Goal: Check status: Check status

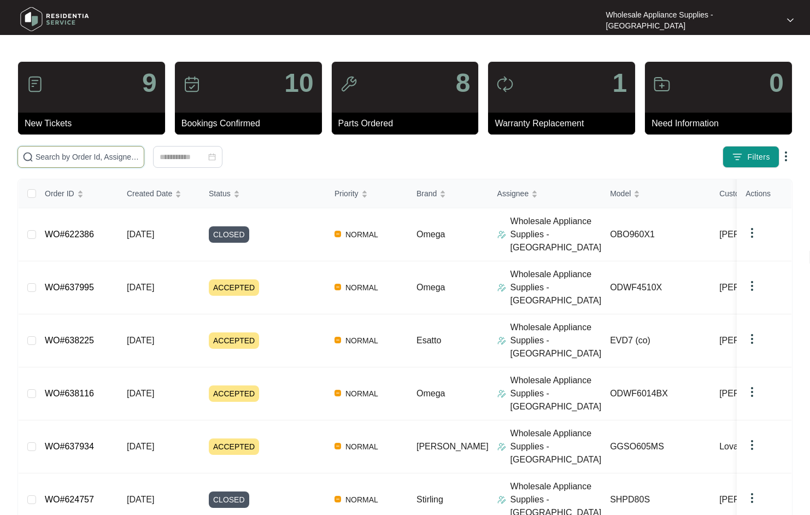
click at [82, 161] on input "text" at bounding box center [88, 157] width 104 height 12
paste input "ODWF6014BX"
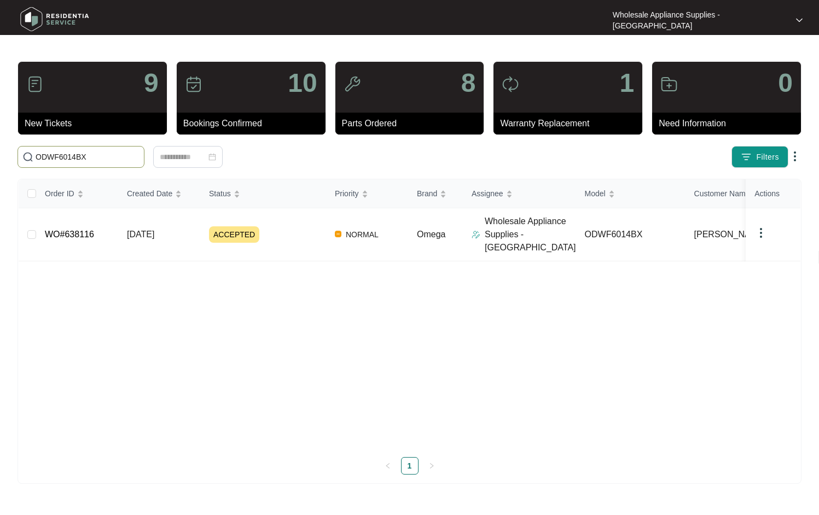
type input "ODWF6014BX"
click at [142, 230] on span "[DATE]" at bounding box center [140, 234] width 27 height 9
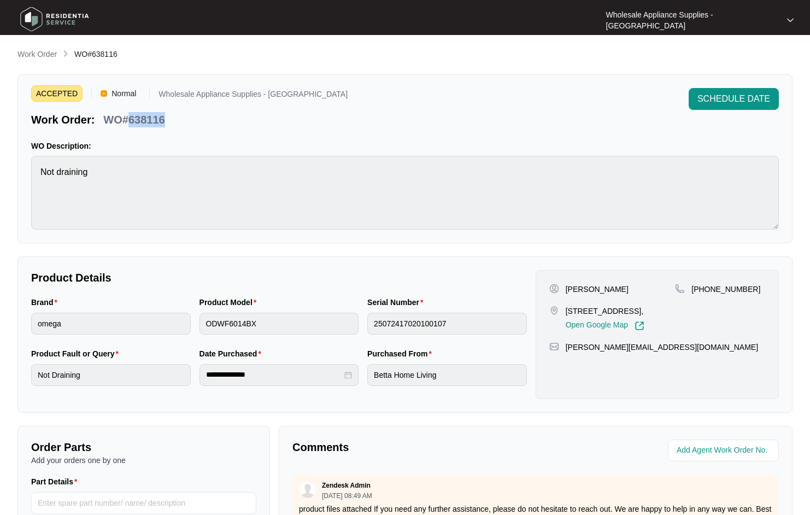
drag, startPoint x: 164, startPoint y: 119, endPoint x: 130, endPoint y: 121, distance: 34.5
click at [130, 121] on p "WO#638116" at bounding box center [133, 119] width 61 height 15
copy p "638116"
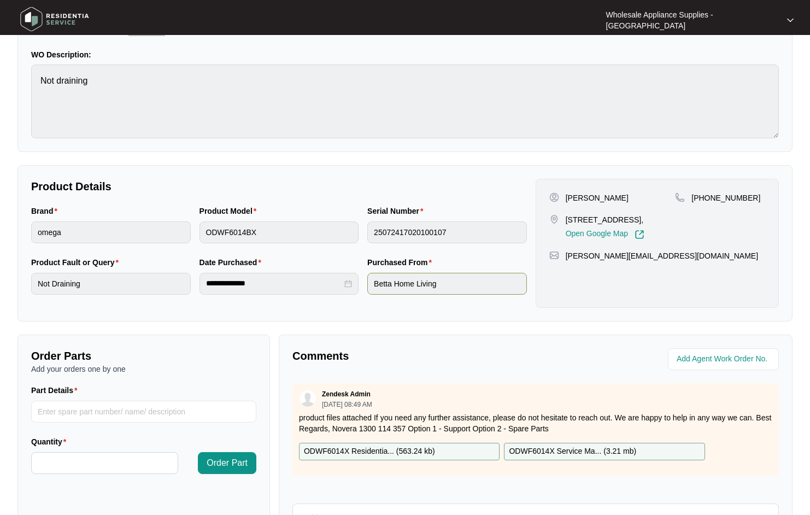
scroll to position [211, 0]
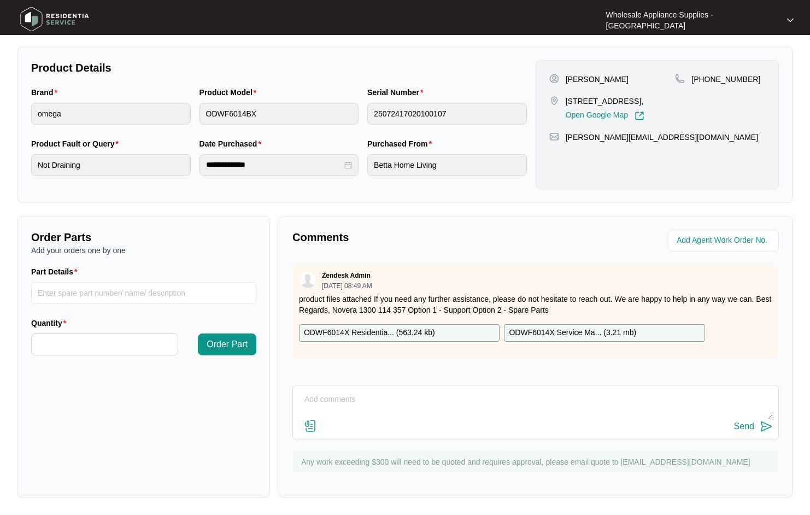
click at [567, 336] on p "ODWF6014X Service Ma... ( 3.21 mb )" at bounding box center [572, 333] width 127 height 12
